Goal: Unclear

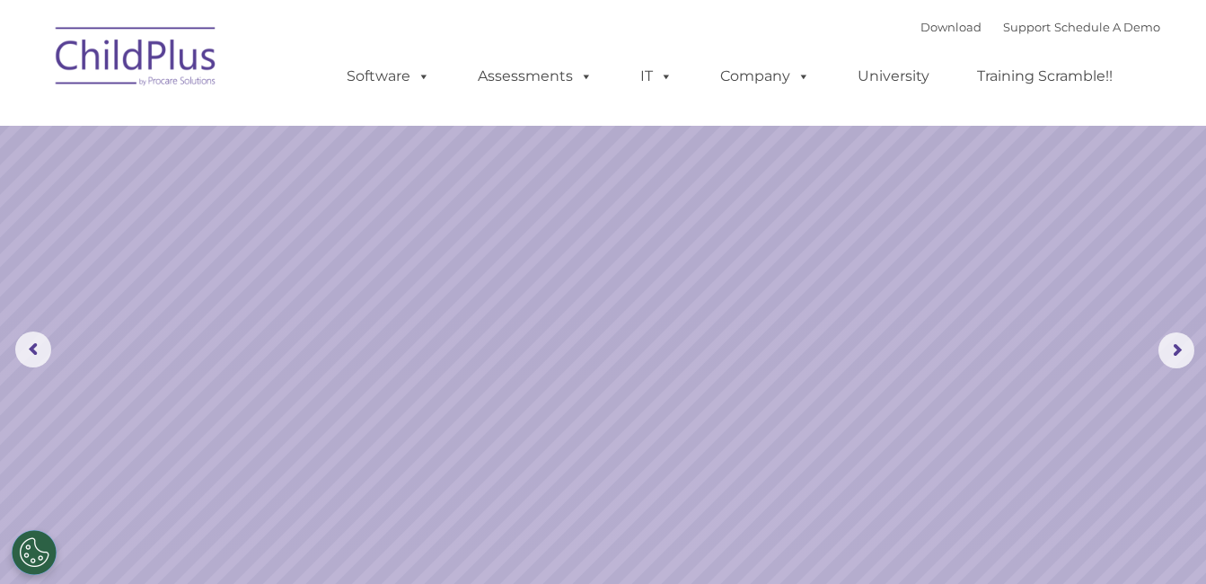
select select "MEDIUM"
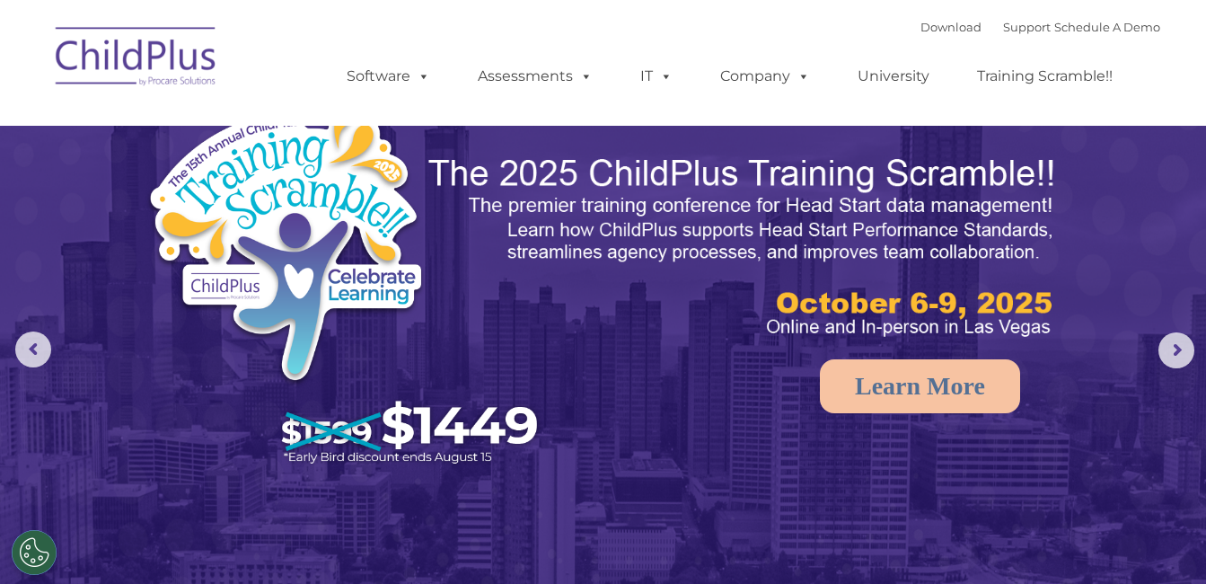
drag, startPoint x: 0, startPoint y: 0, endPoint x: 562, endPoint y: 213, distance: 601.3
click at [562, 213] on img at bounding box center [744, 248] width 635 height 190
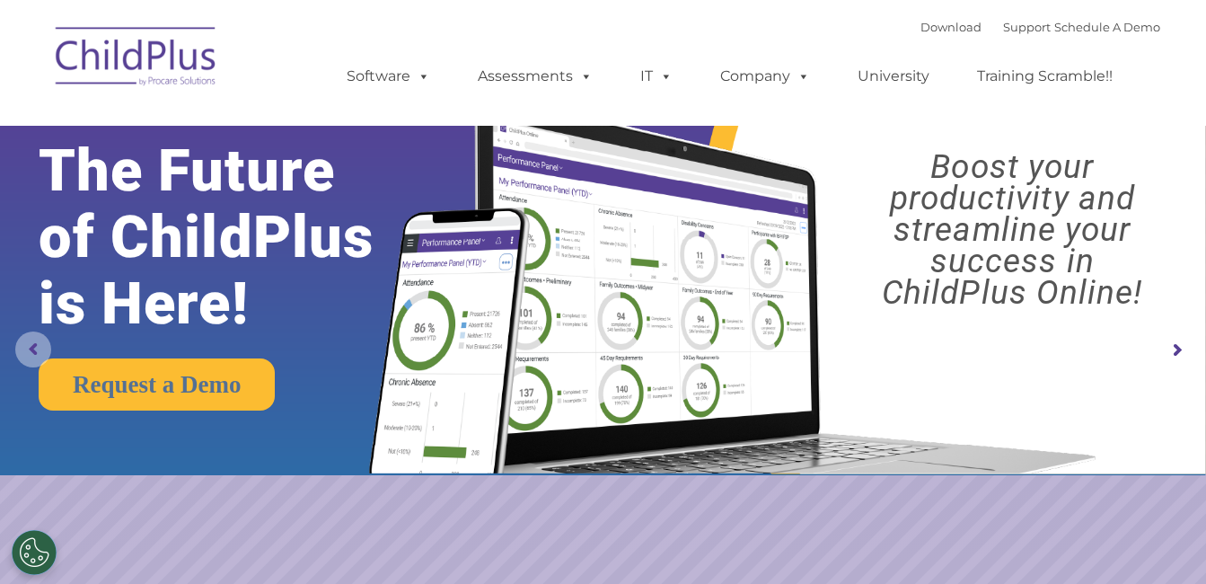
click at [29, 344] on rs-arrow at bounding box center [33, 349] width 36 height 36
click at [32, 338] on rs-arrow at bounding box center [33, 349] width 36 height 36
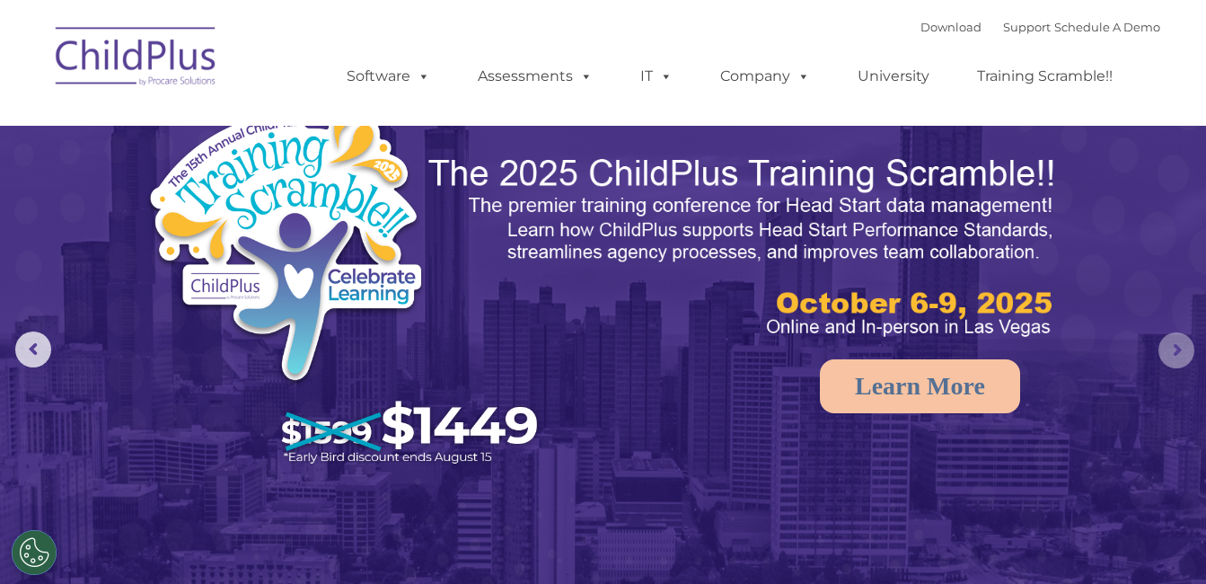
click at [1181, 353] on rs-arrow at bounding box center [1177, 350] width 36 height 36
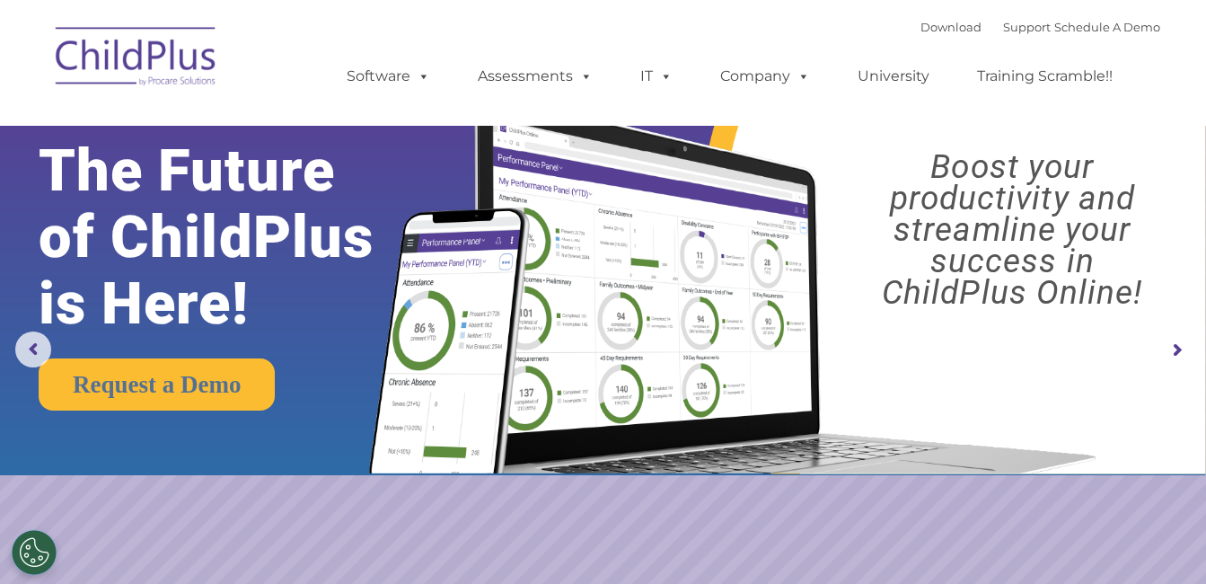
click at [1181, 353] on rs-arrow at bounding box center [1177, 350] width 36 height 36
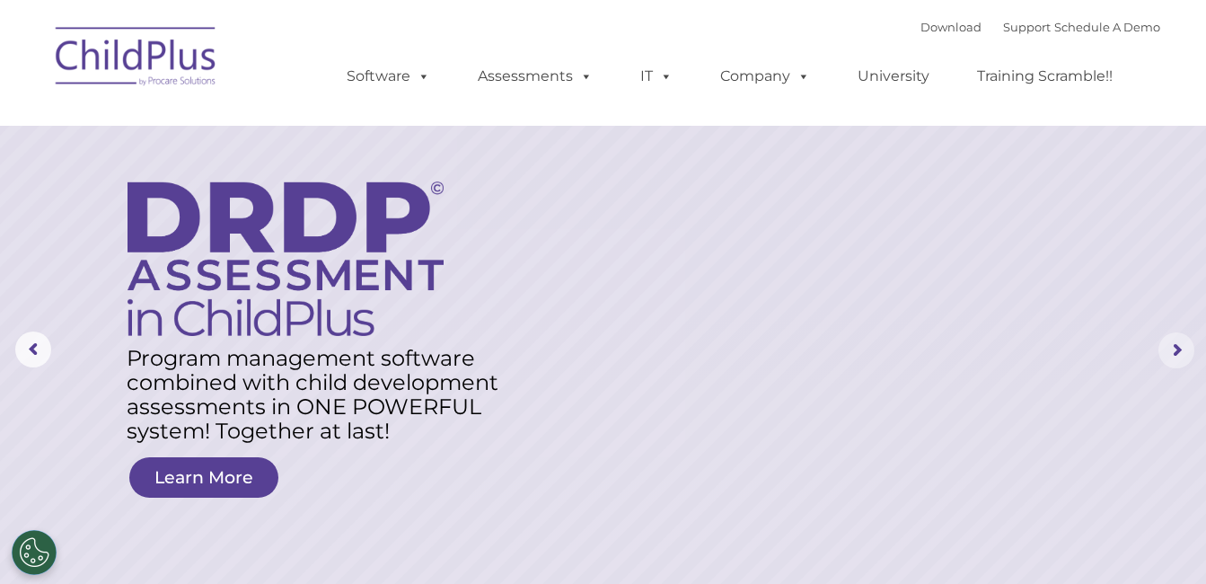
click at [1181, 353] on rs-arrow at bounding box center [1177, 350] width 36 height 36
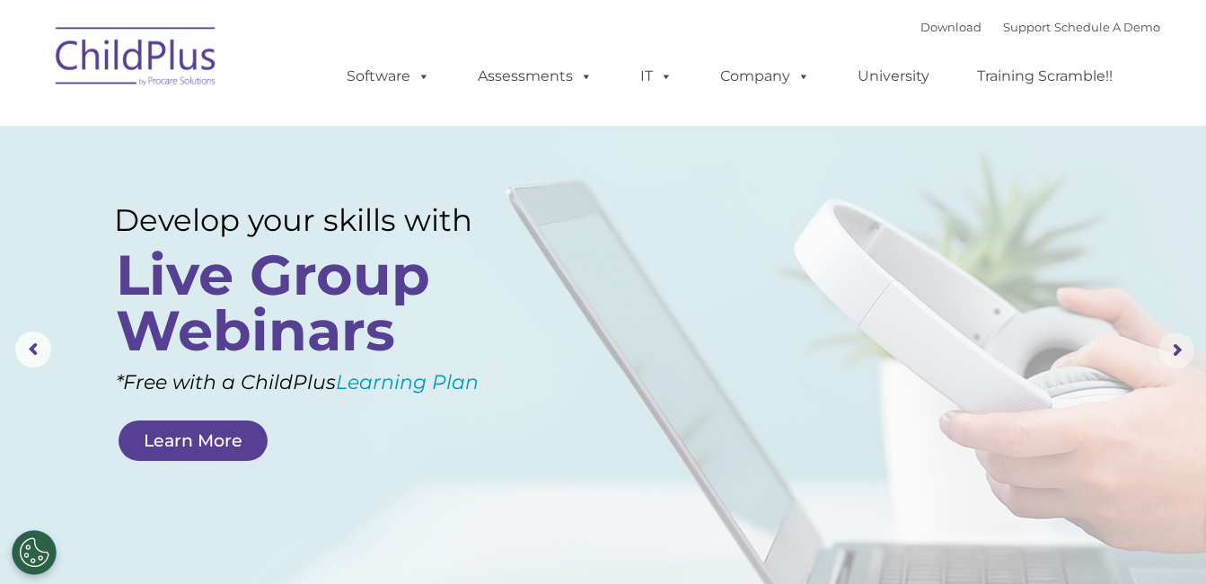
click at [1181, 353] on rs-arrow at bounding box center [1177, 350] width 36 height 36
